Goal: Transaction & Acquisition: Purchase product/service

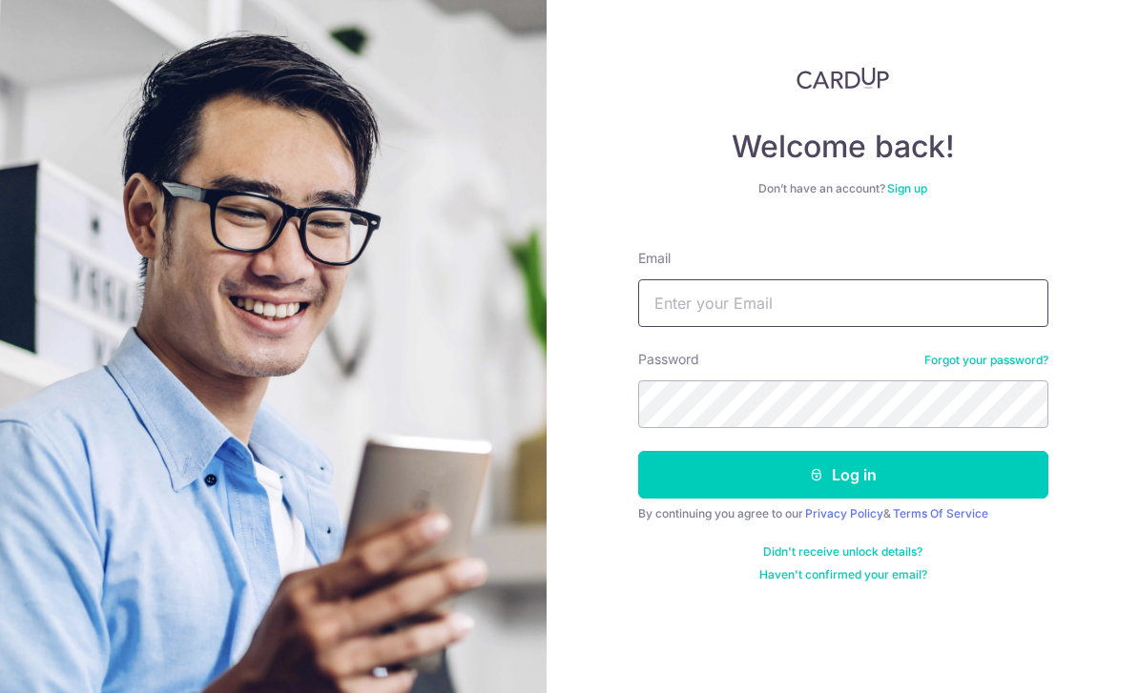
type input "[PERSON_NAME][EMAIL_ADDRESS][DOMAIN_NAME]"
click at [842, 475] on button "Log in" at bounding box center [843, 475] width 410 height 48
click at [877, 486] on button "Log in" at bounding box center [843, 475] width 410 height 48
click at [909, 486] on button "Log in" at bounding box center [843, 475] width 410 height 48
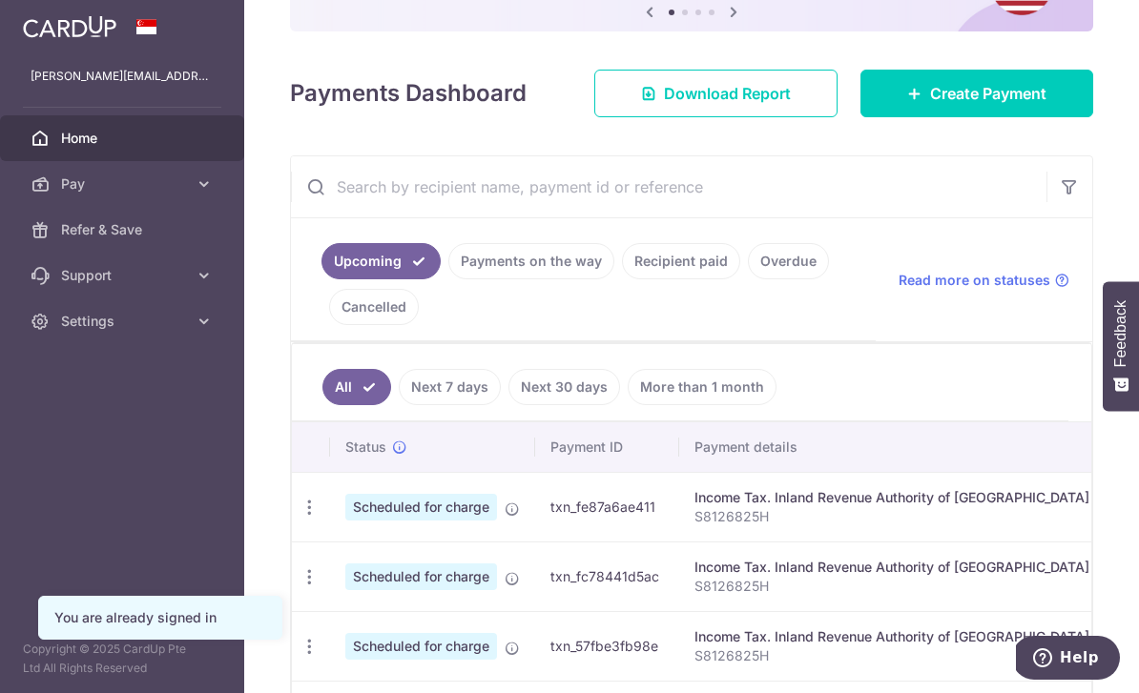
scroll to position [211, 0]
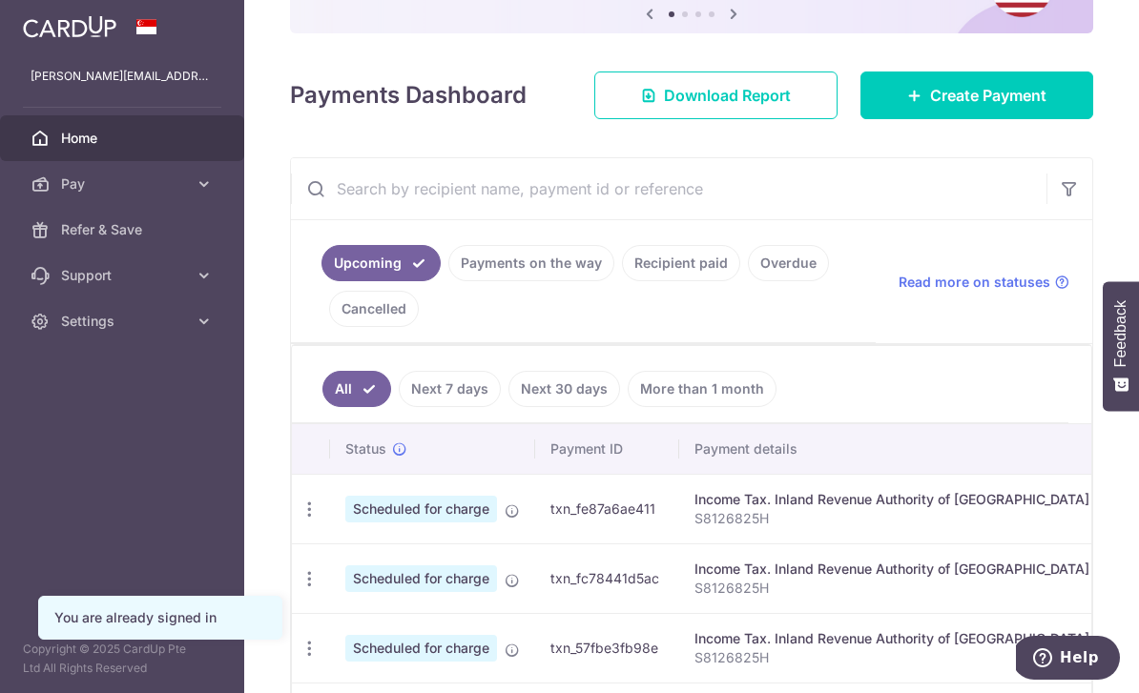
click at [1029, 107] on span "Create Payment" at bounding box center [988, 95] width 116 height 23
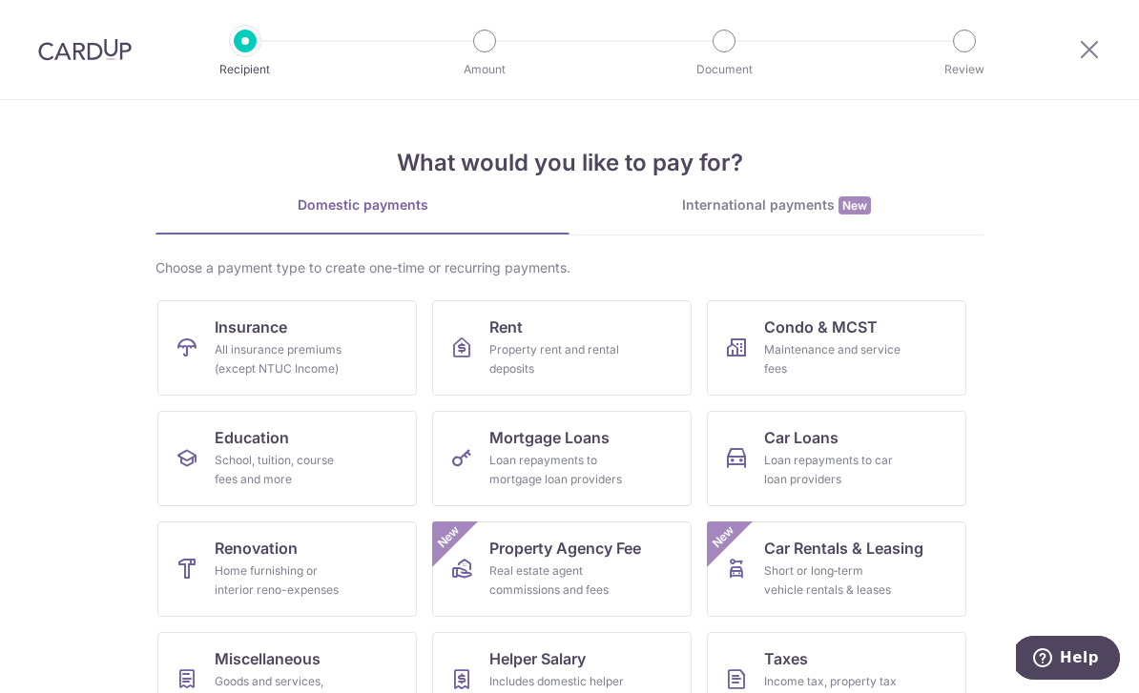
click at [370, 475] on link "Education School, tuition, course fees and more" at bounding box center [286, 458] width 259 height 95
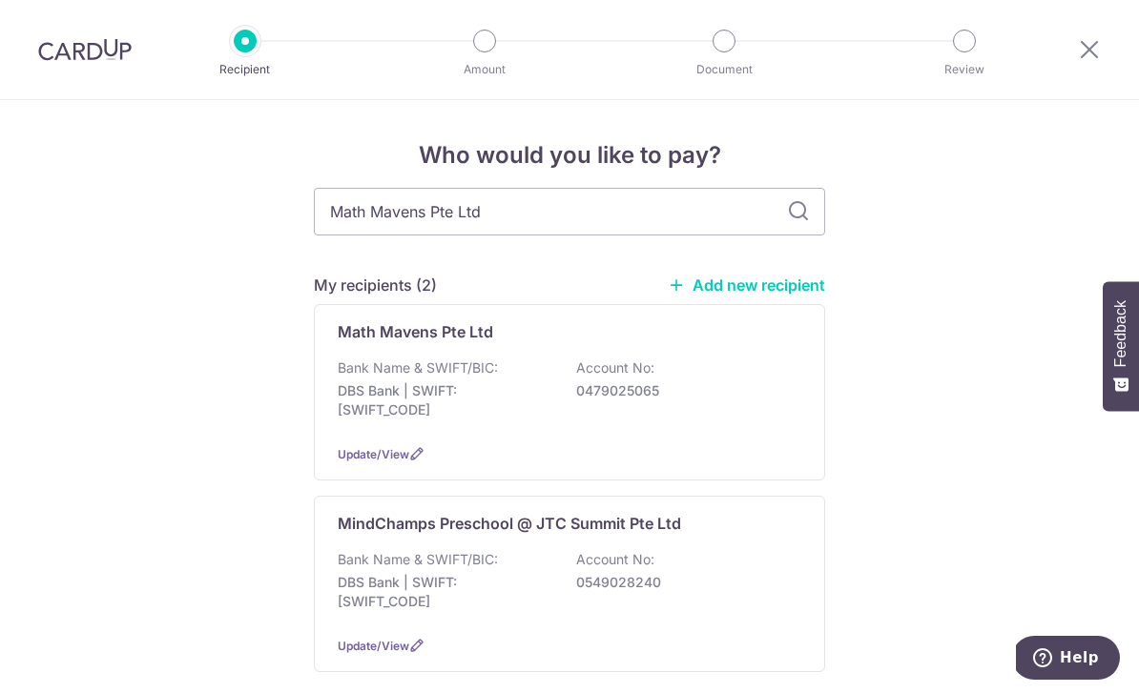
type input "Math Mavens Pte Ltd"
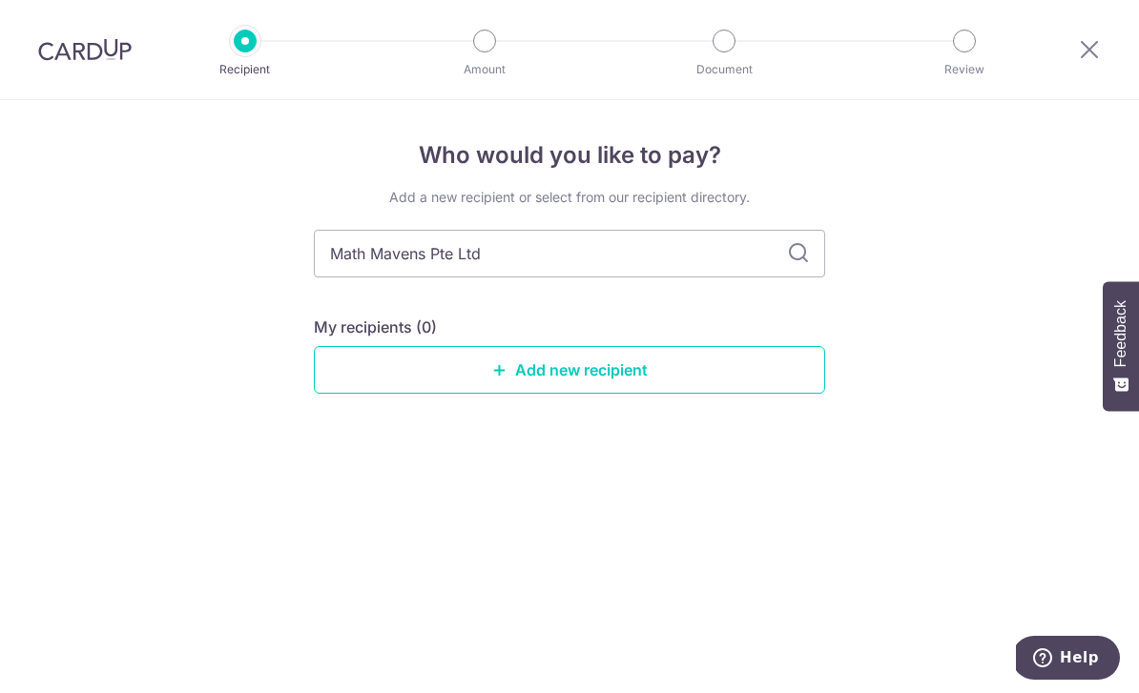
click at [798, 260] on icon at bounding box center [798, 253] width 23 height 23
click at [771, 378] on link "Add new recipient" at bounding box center [569, 370] width 511 height 48
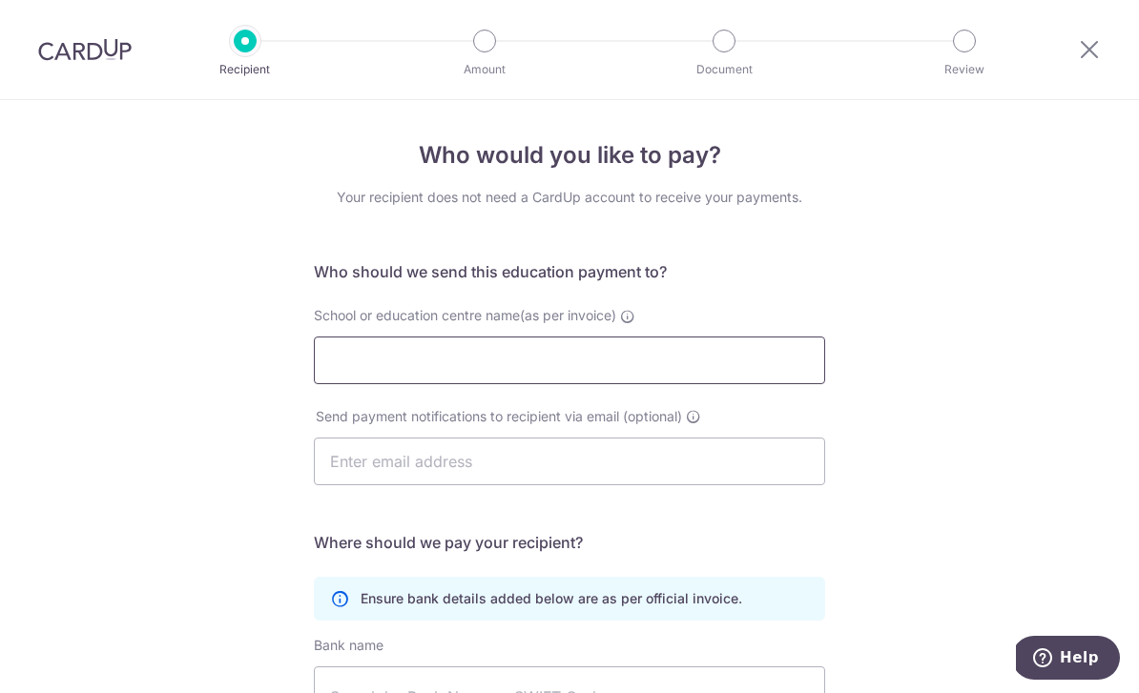
click at [672, 381] on input "School or education centre name(as per invoice)" at bounding box center [569, 361] width 511 height 48
type input "Math Mavens Pte Ltd"
click at [646, 479] on input "text" at bounding box center [569, 462] width 511 height 48
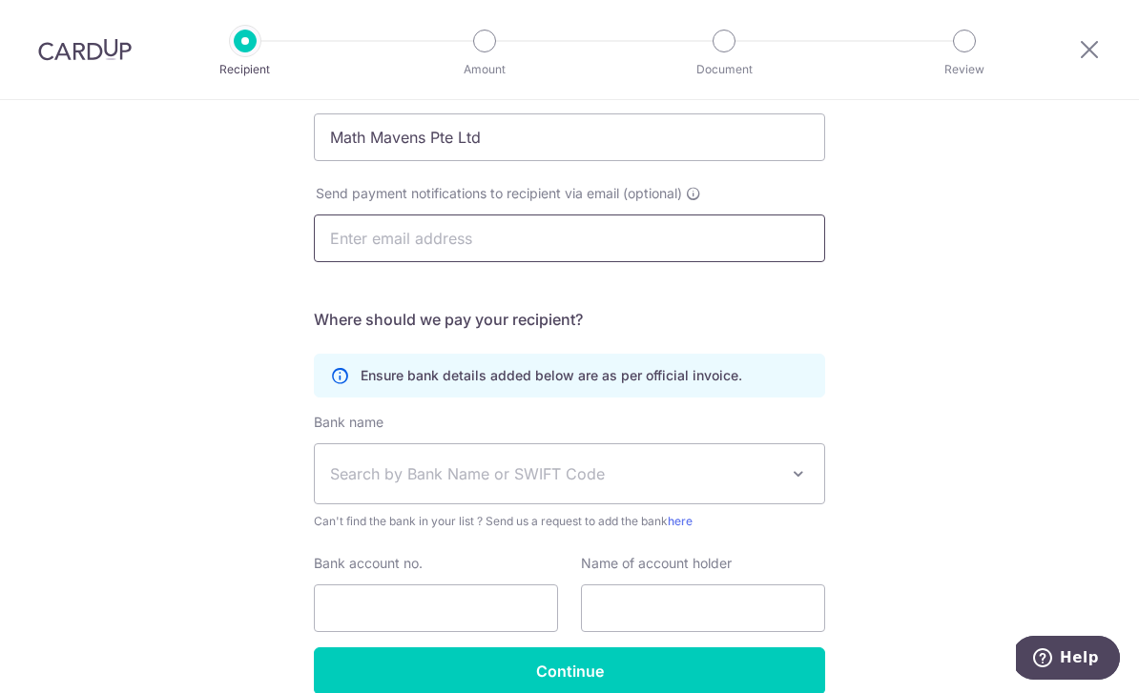
scroll to position [225, 0]
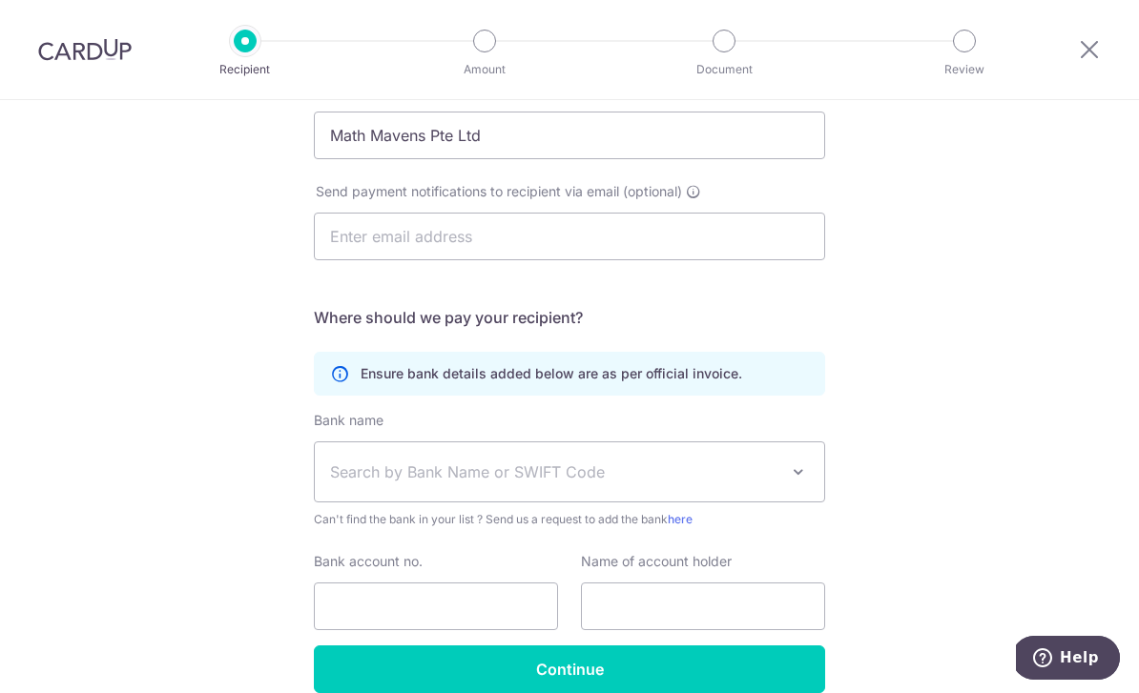
click at [686, 476] on span "Search by Bank Name or SWIFT Code" at bounding box center [554, 472] width 448 height 23
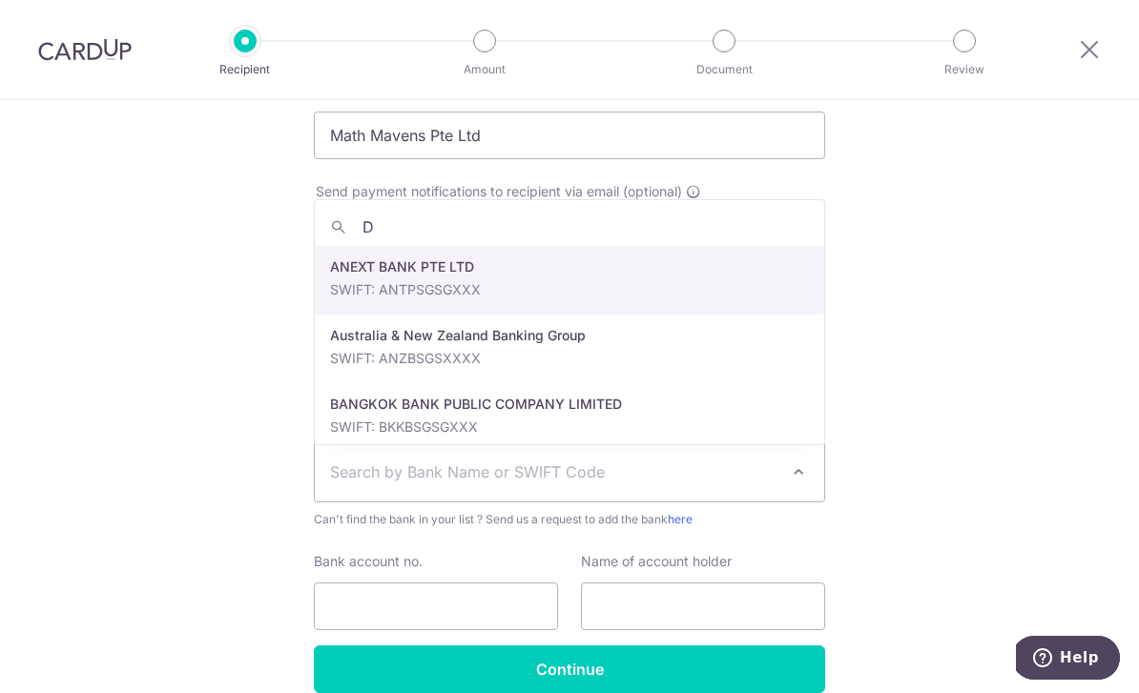
type input "DB"
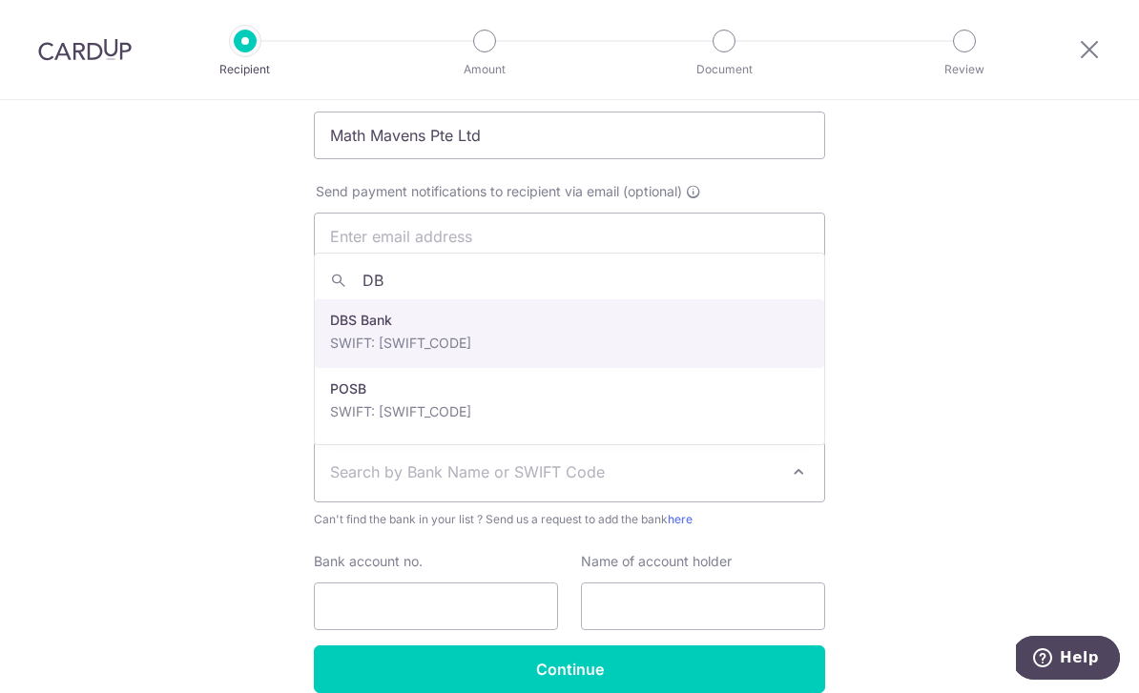
select select "6"
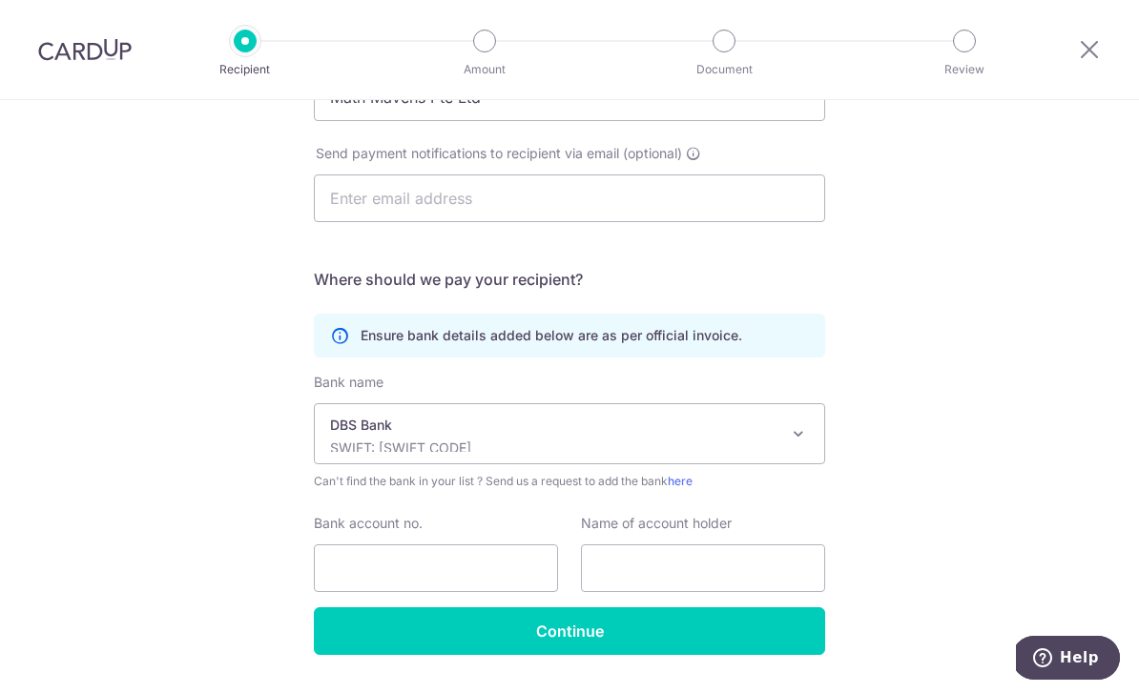
scroll to position [261, 0]
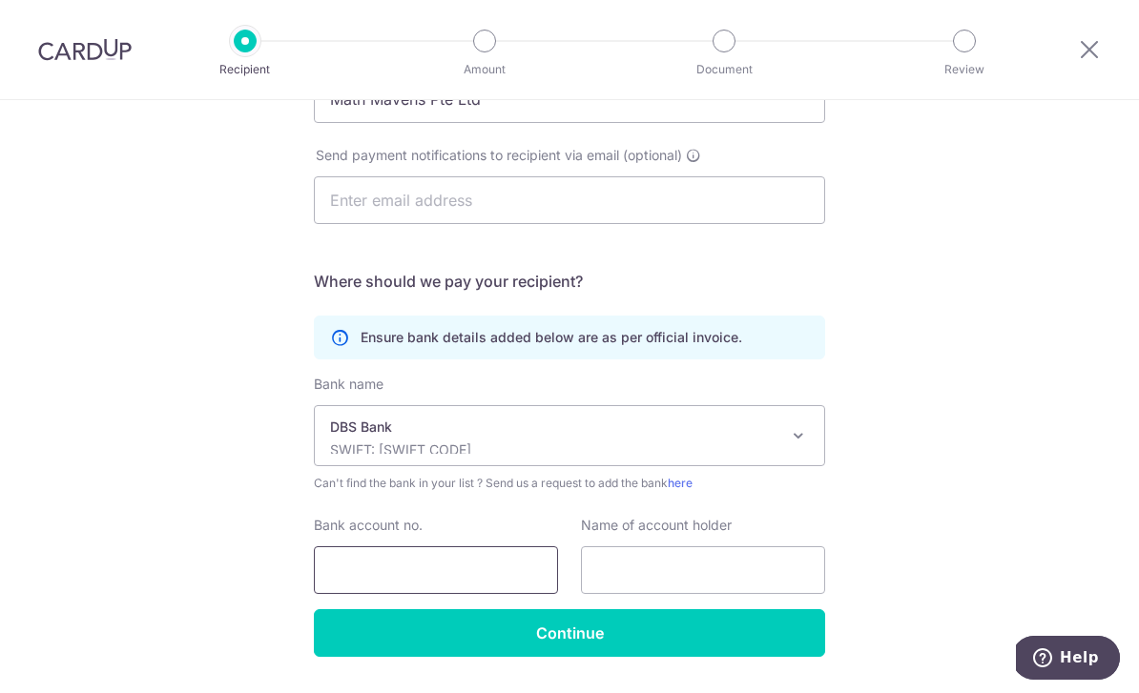
click at [501, 590] on input "Bank account no." at bounding box center [436, 571] width 244 height 48
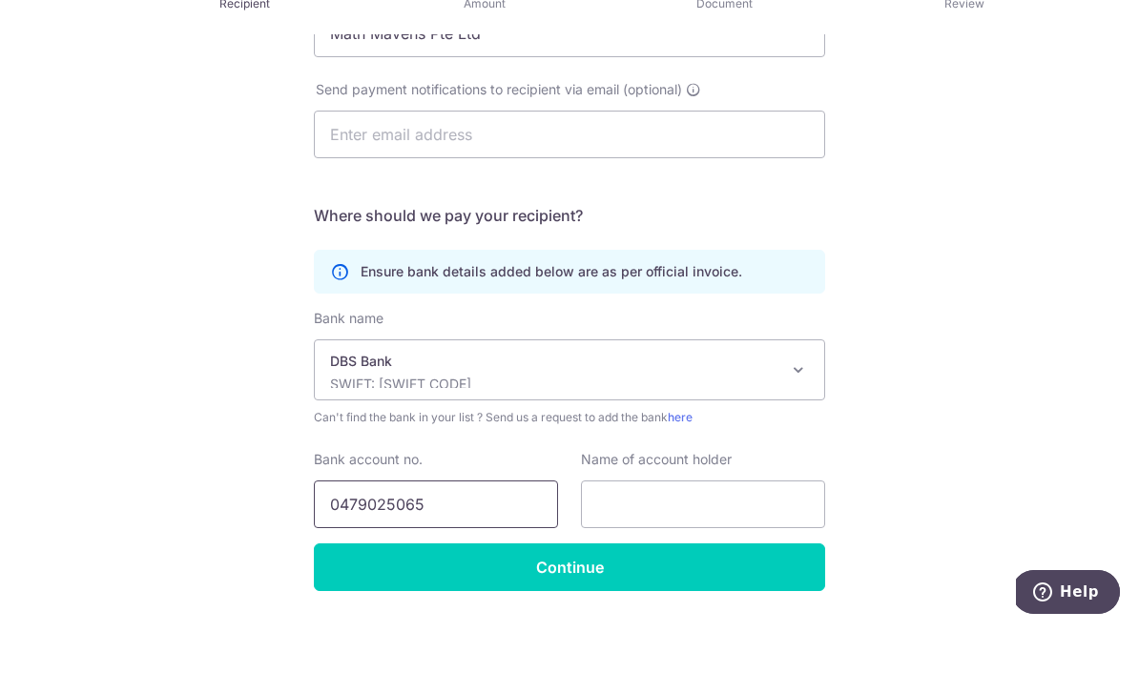
type input "0479025065"
click at [733, 547] on input "text" at bounding box center [703, 571] width 244 height 48
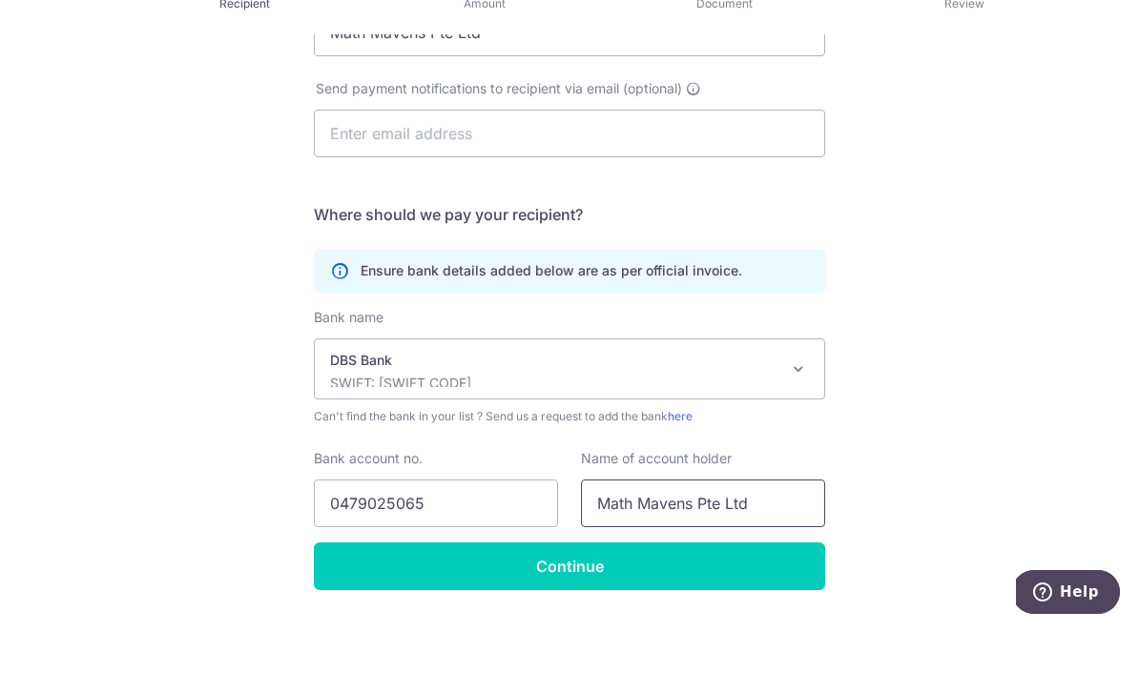
scroll to position [261, 0]
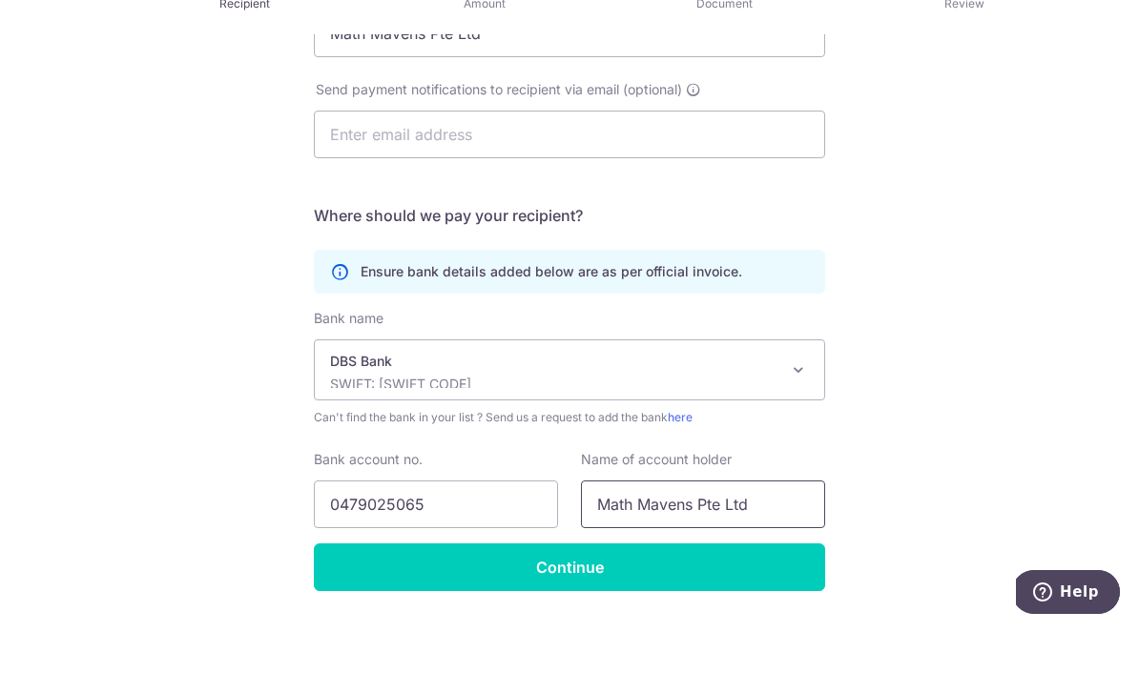
type input "Math Mavens Pte Ltd"
click at [790, 609] on input "Continue" at bounding box center [569, 633] width 511 height 48
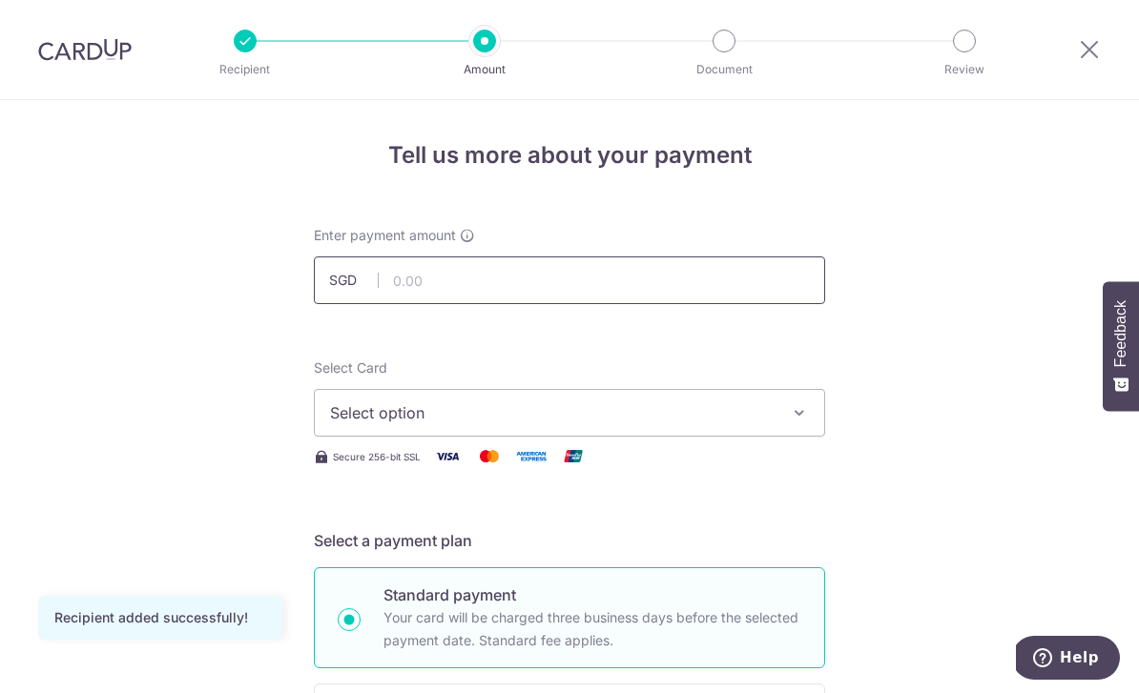
click at [706, 294] on input "text" at bounding box center [569, 281] width 511 height 48
click at [656, 424] on span "Select option" at bounding box center [552, 413] width 444 height 23
type input "1,090.00"
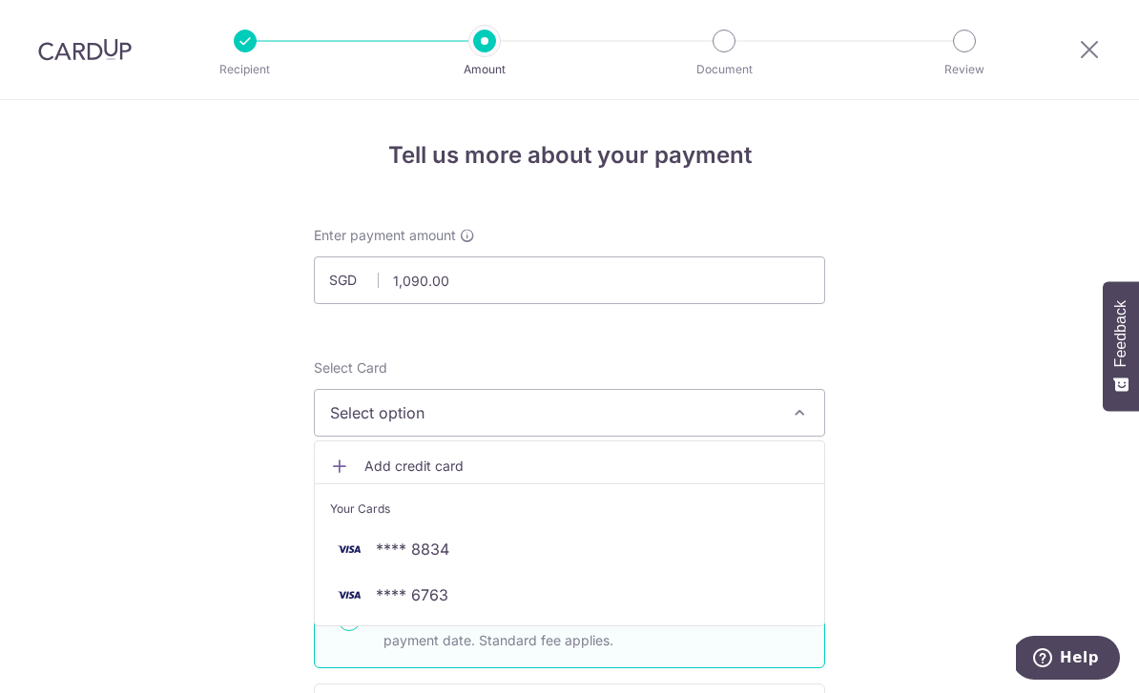
click at [493, 603] on span "**** 6763" at bounding box center [569, 595] width 479 height 23
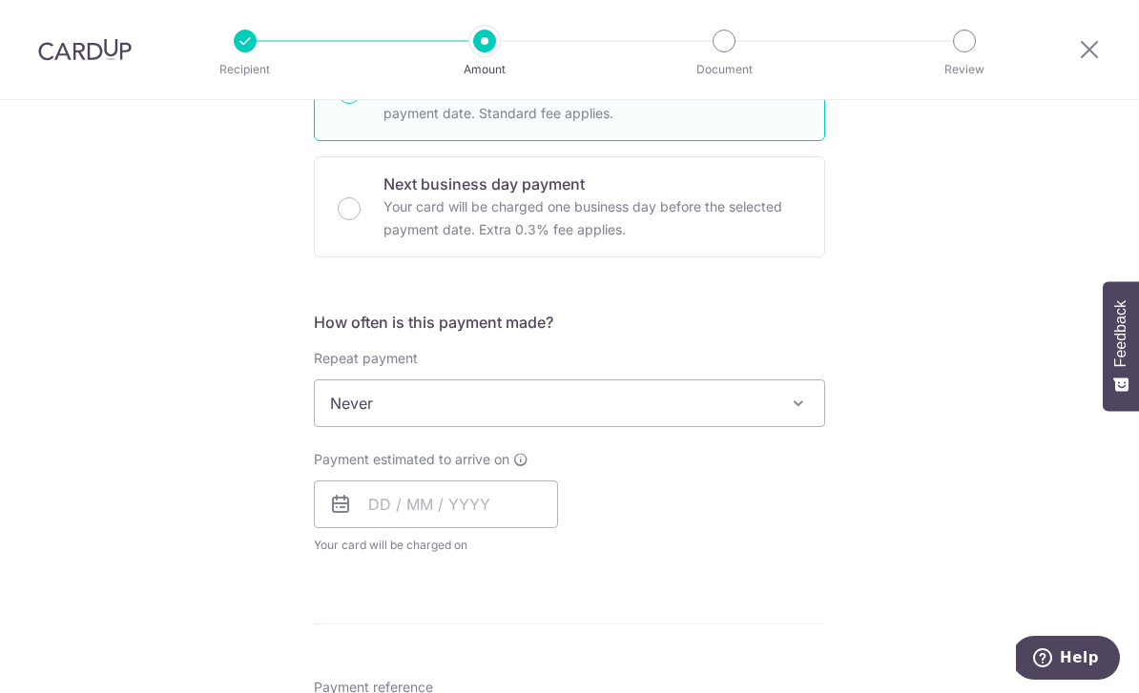
scroll to position [528, 0]
click at [495, 518] on input "text" at bounding box center [436, 504] width 244 height 48
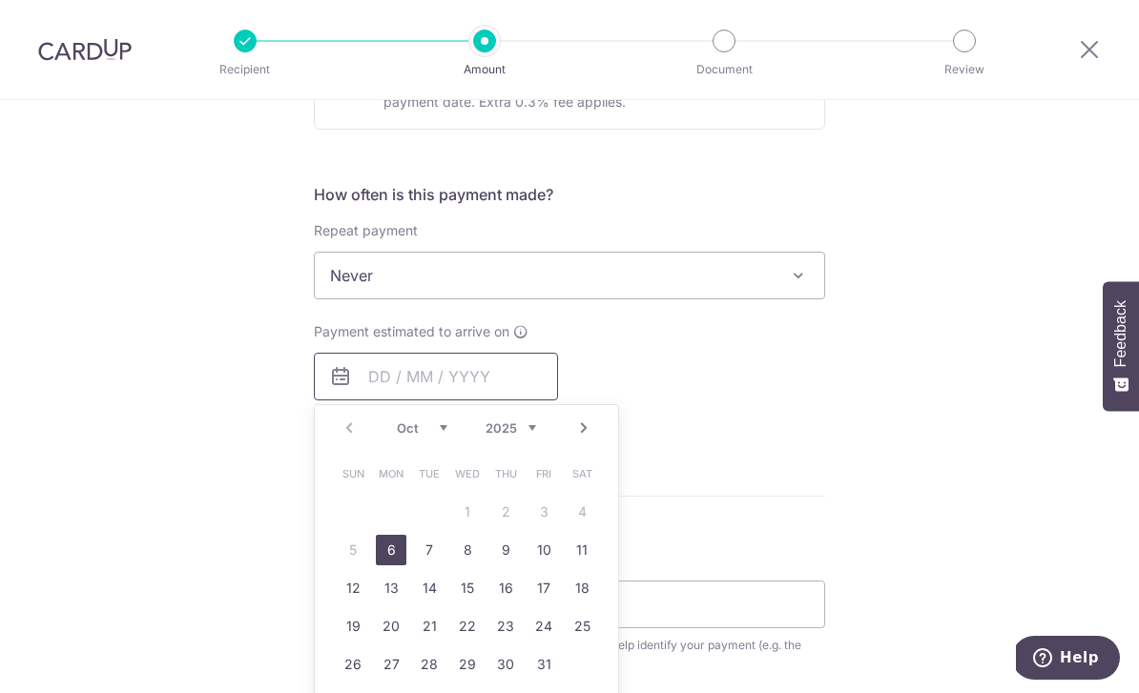
scroll to position [743, 0]
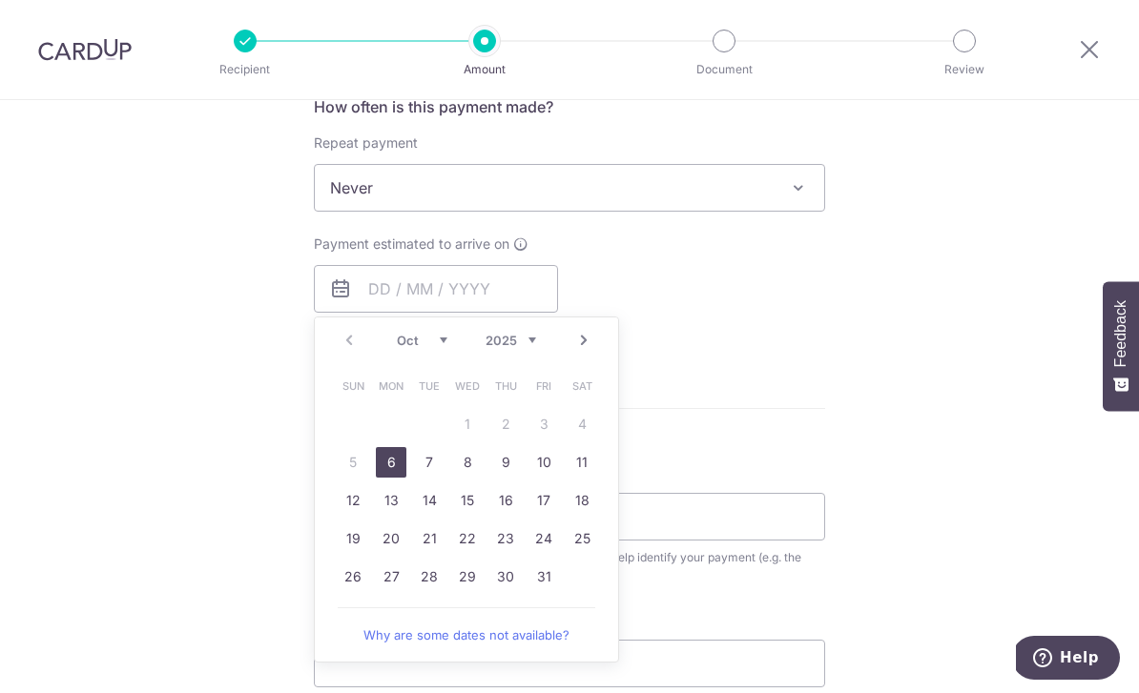
click at [398, 473] on link "6" at bounding box center [391, 462] width 31 height 31
type input "06/10/2025"
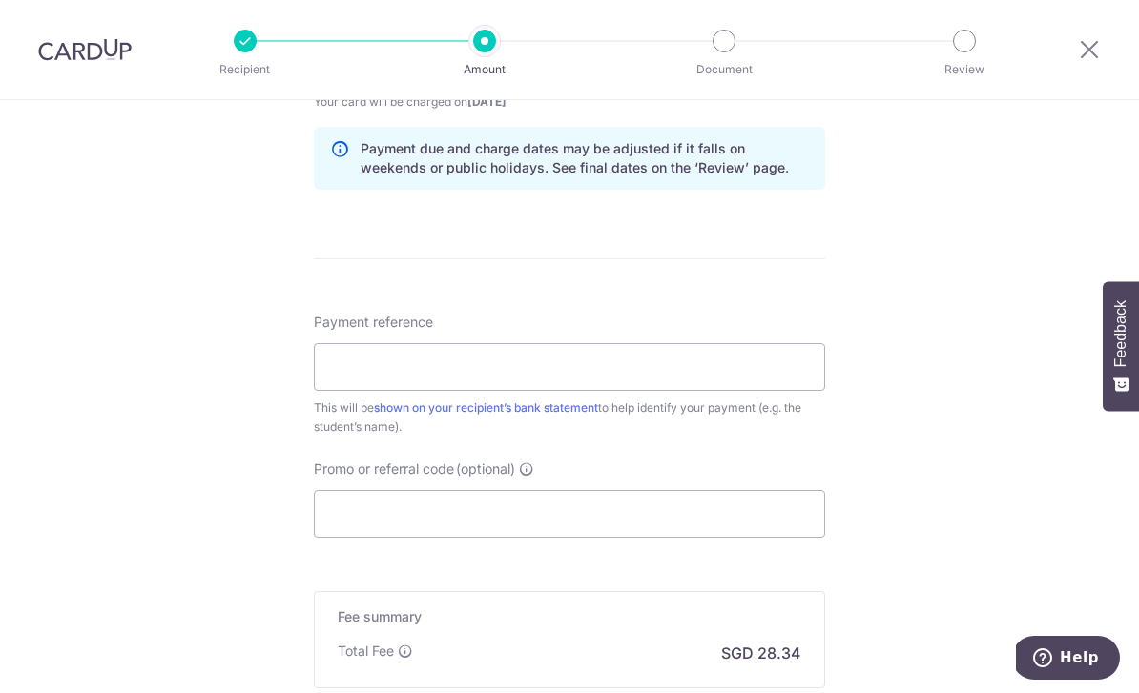
scroll to position [987, 0]
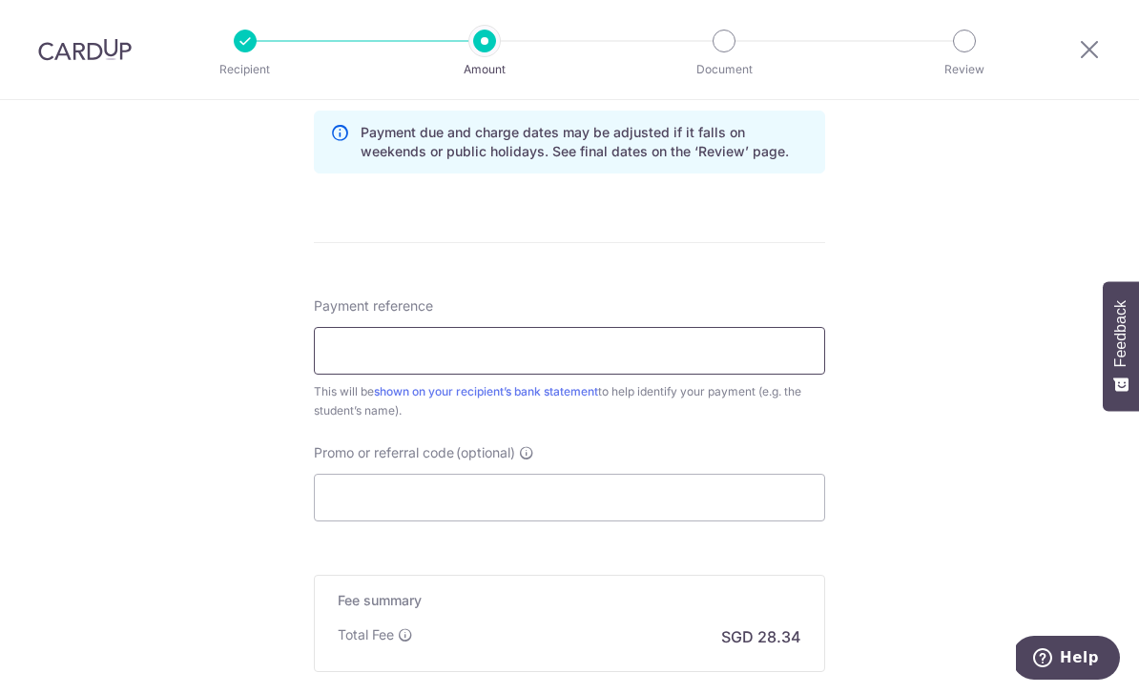
click at [757, 355] on input "Payment reference" at bounding box center [569, 351] width 511 height 48
type input "[PERSON_NAME] [PERSON_NAME] Xiang P3"
click at [727, 506] on input "Promo or referral code (optional)" at bounding box center [569, 498] width 511 height 48
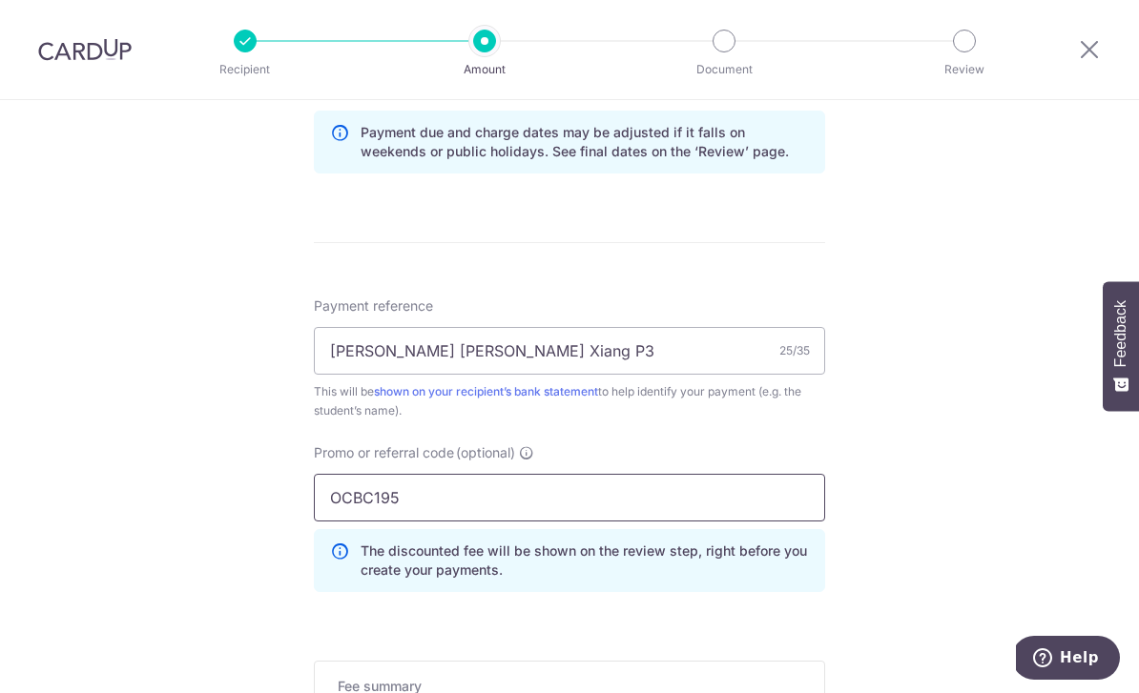
type input "OCBC195"
click at [745, 370] on input "[PERSON_NAME] [PERSON_NAME] Xiang P3" at bounding box center [569, 351] width 511 height 48
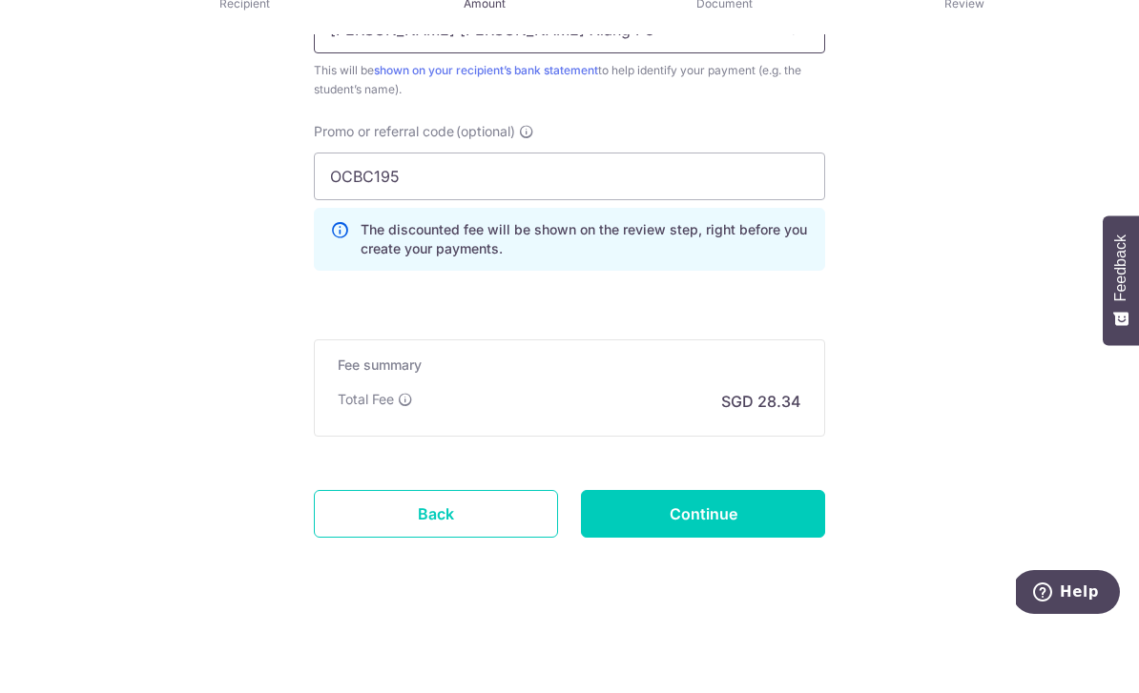
scroll to position [8, 0]
click at [758, 556] on input "Continue" at bounding box center [703, 580] width 244 height 48
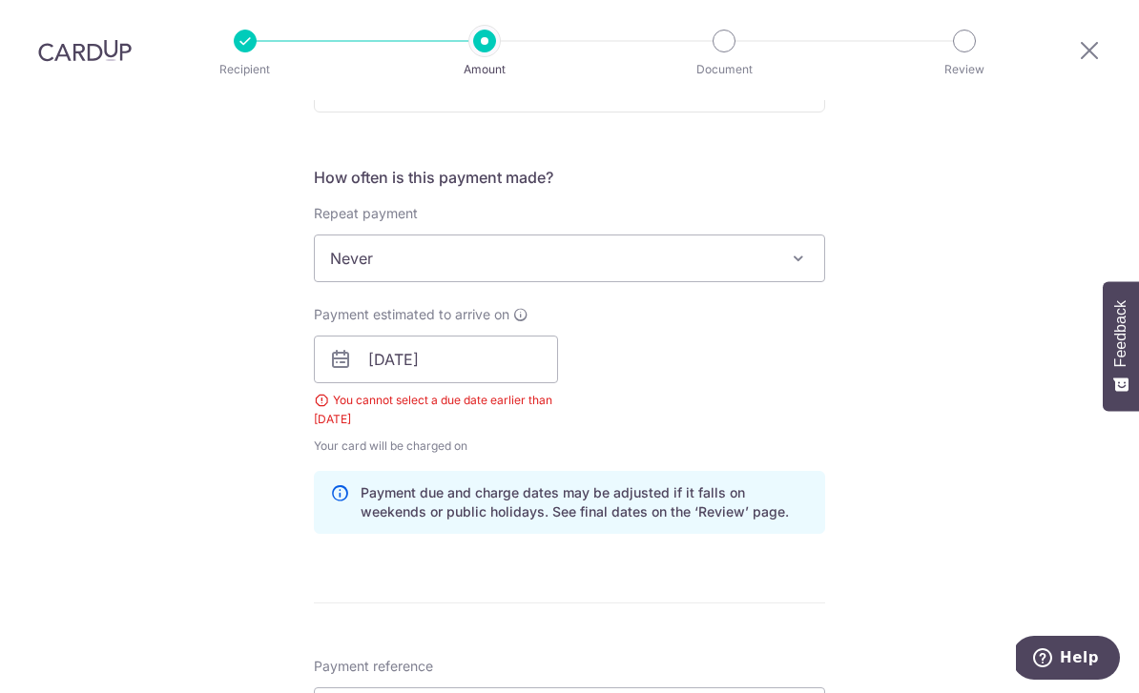
scroll to position [671, 0]
click at [470, 338] on input "[DATE]" at bounding box center [436, 362] width 244 height 48
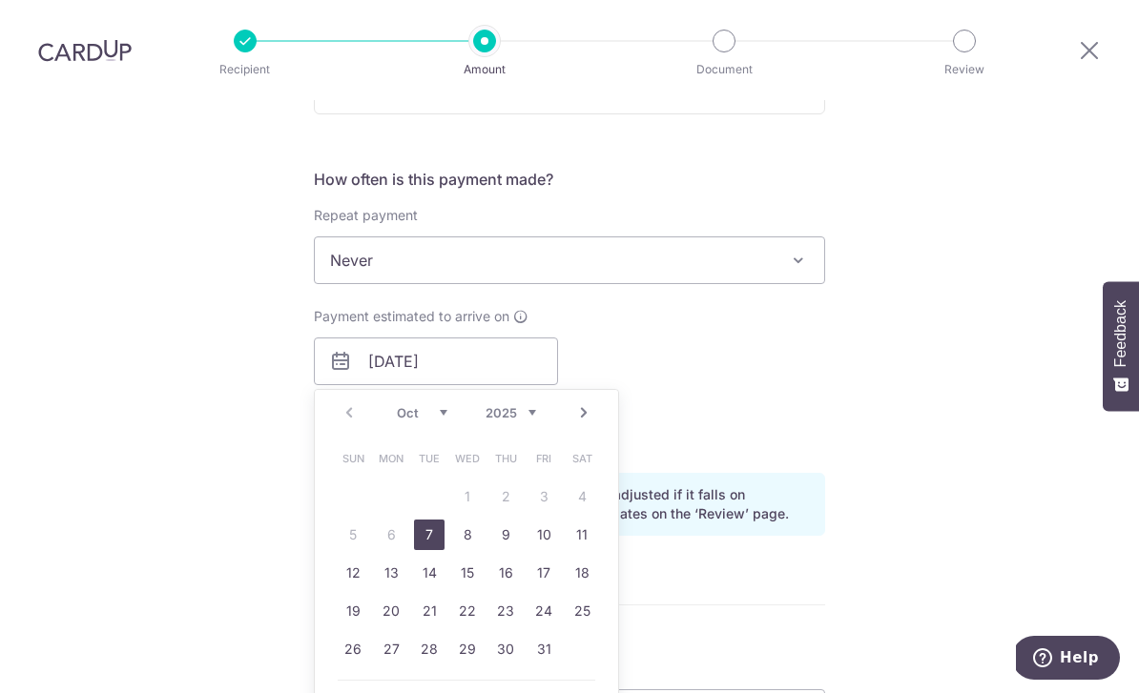
click at [430, 520] on link "7" at bounding box center [429, 535] width 31 height 31
type input "07/10/2025"
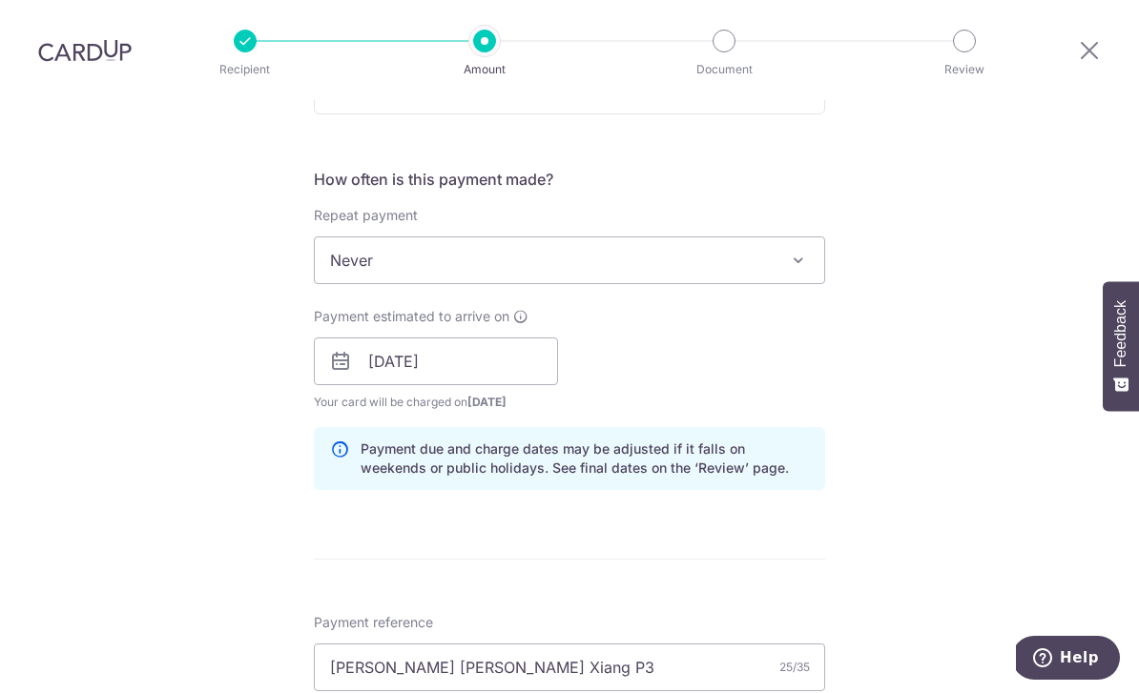
click at [757, 346] on div "Payment estimated to arrive on 07/10/2025 Prev Next Oct Nov Dec 2025 2026 2027 …" at bounding box center [569, 359] width 534 height 105
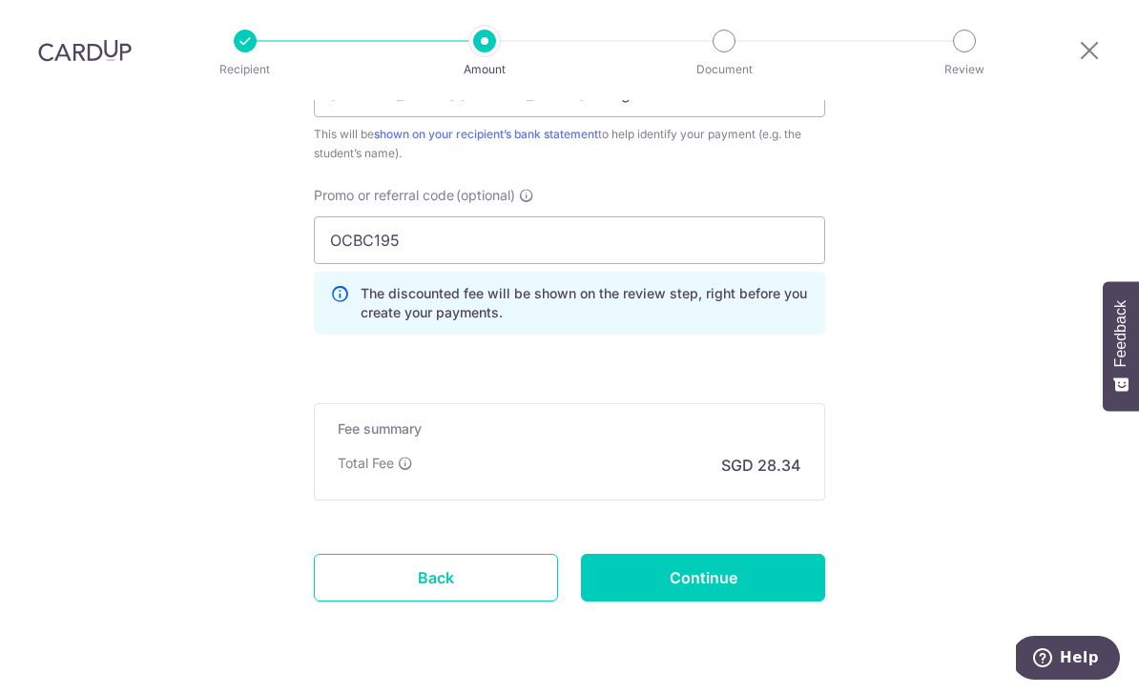
scroll to position [1243, 0]
click at [775, 556] on input "Continue" at bounding box center [703, 580] width 244 height 48
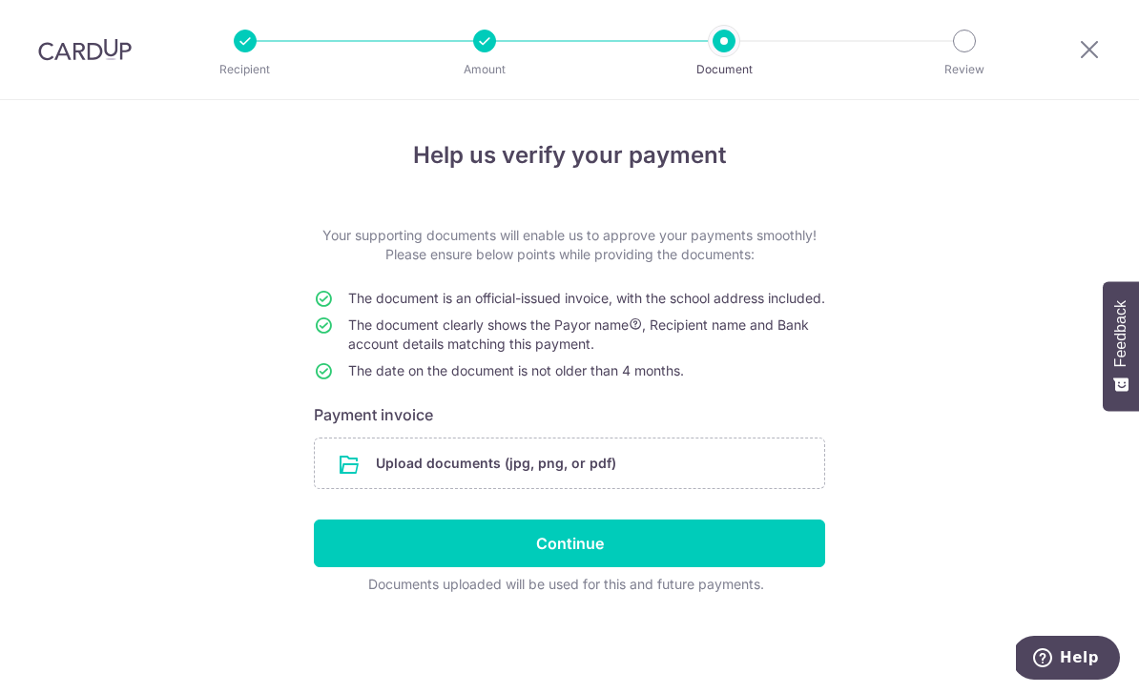
click at [708, 488] on input "file" at bounding box center [569, 464] width 509 height 50
click at [691, 487] on input "file" at bounding box center [569, 464] width 509 height 50
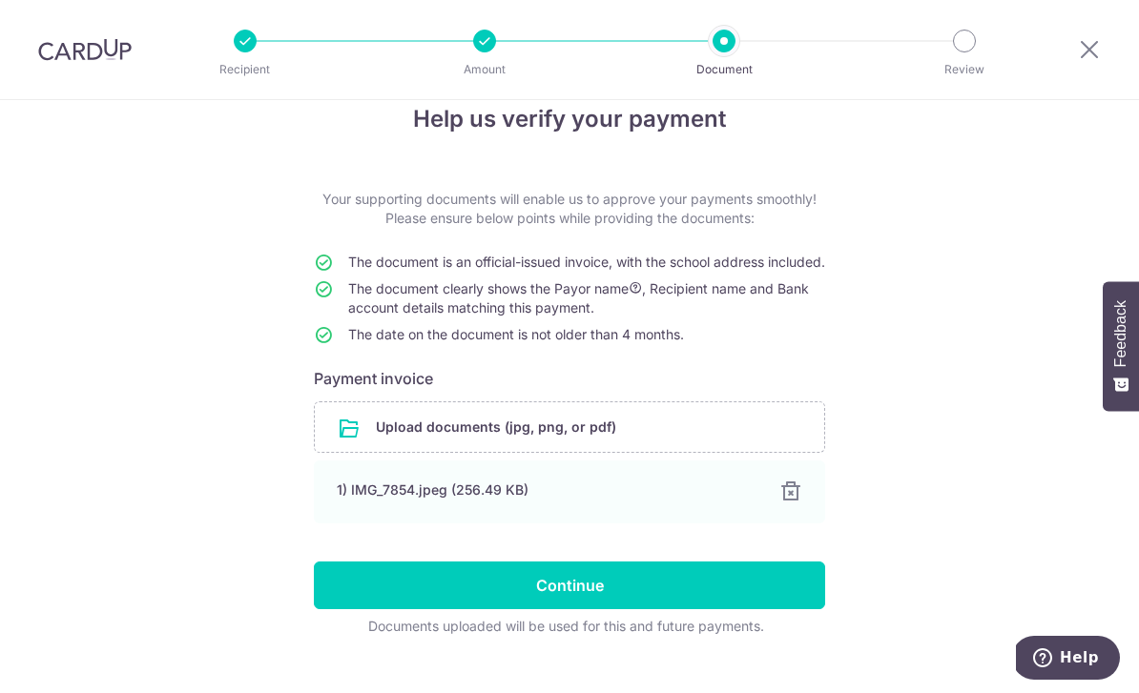
scroll to position [34, 0]
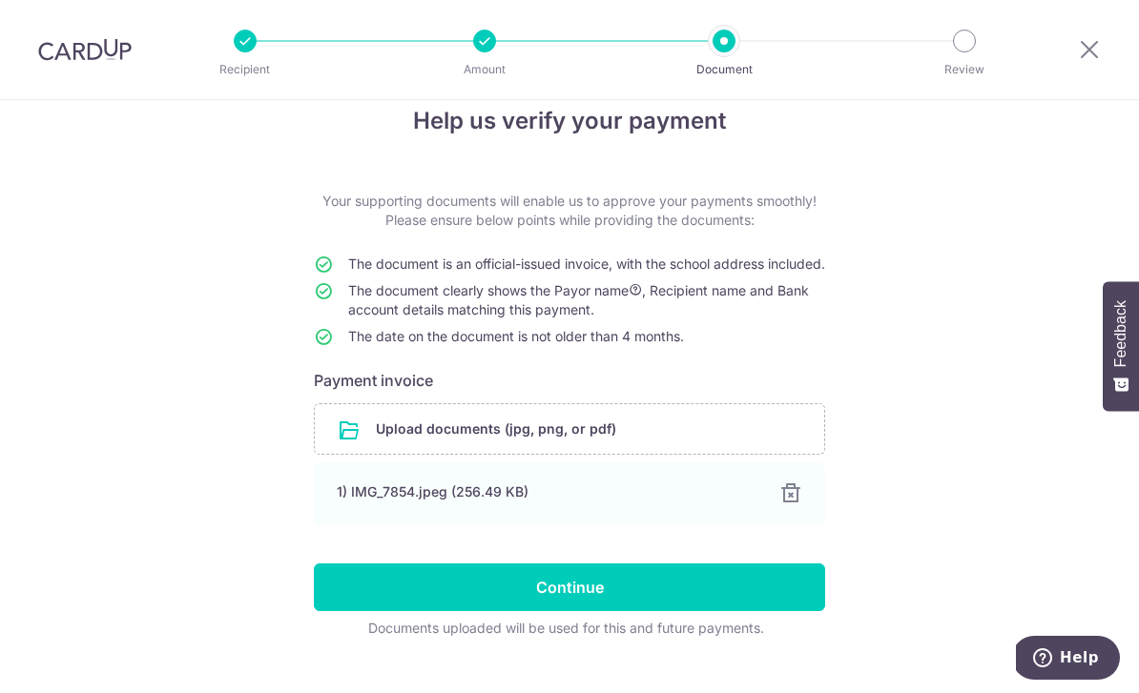
click at [748, 611] on input "Continue" at bounding box center [569, 588] width 511 height 48
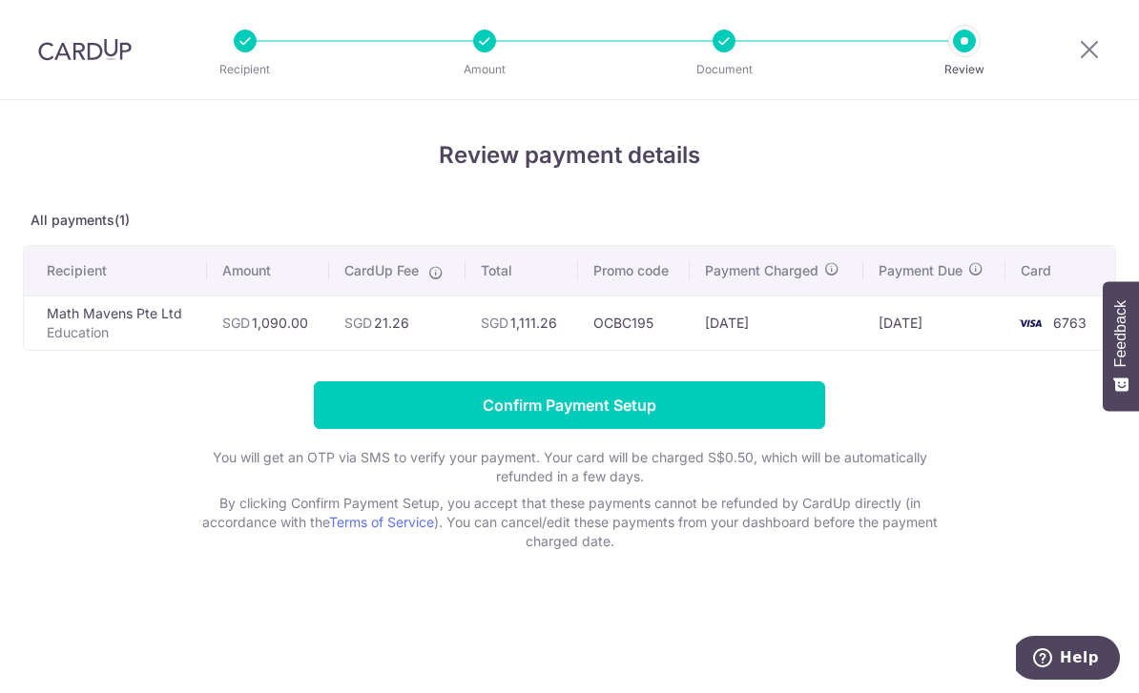
click at [767, 423] on input "Confirm Payment Setup" at bounding box center [569, 406] width 511 height 48
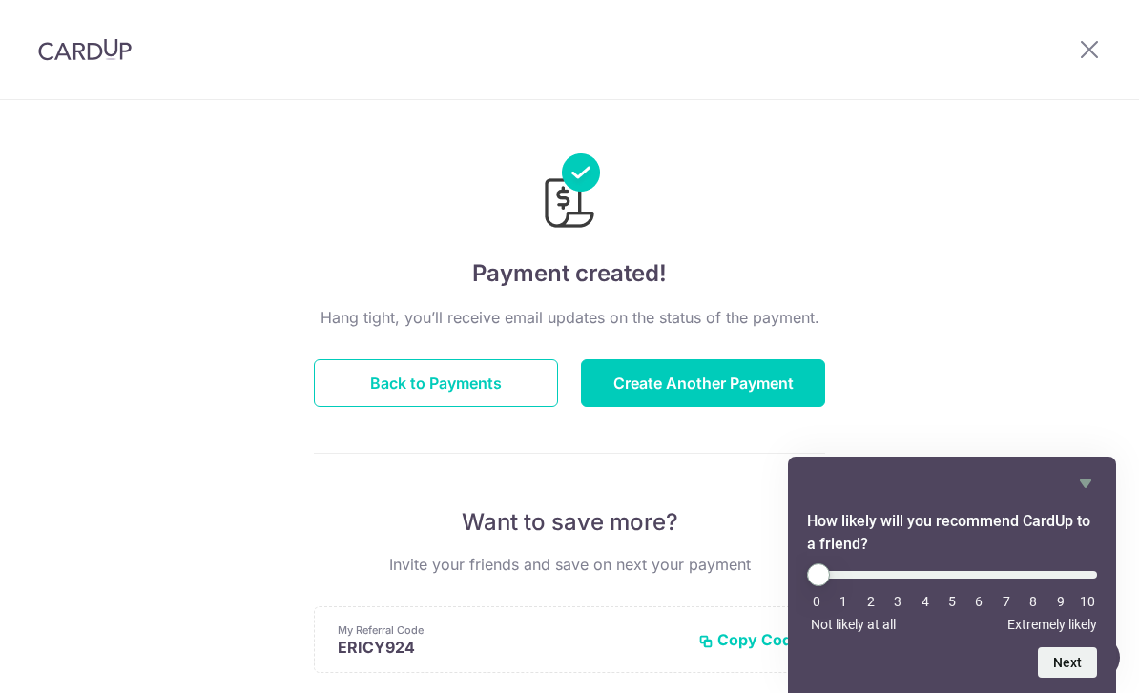
click at [450, 399] on button "Back to Payments" at bounding box center [436, 384] width 244 height 48
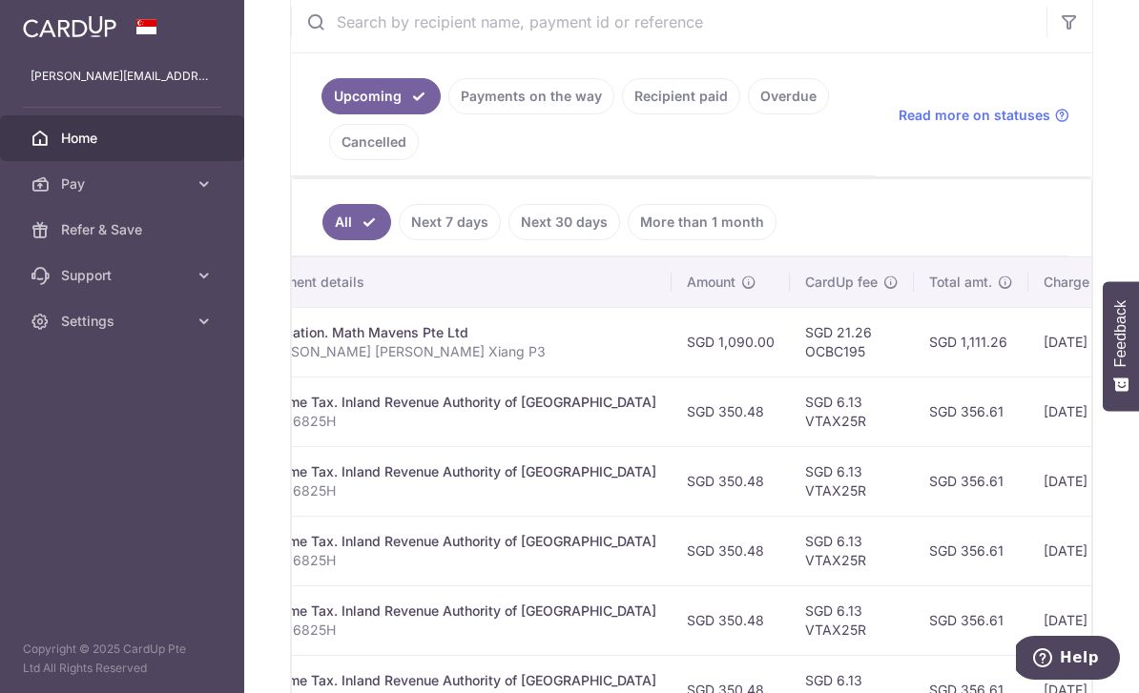
scroll to position [0, 432]
